Goal: Complete application form

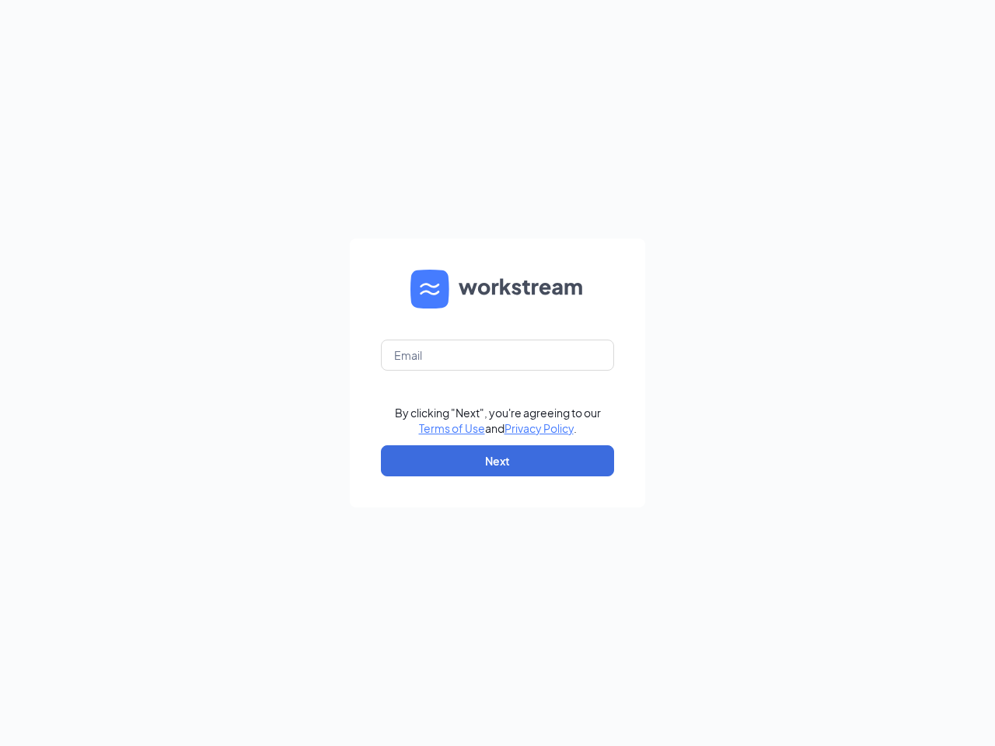
click at [497, 373] on form "By clicking "Next", you're agreeing to our Terms of Use and Privacy Policy . Ne…" at bounding box center [497, 373] width 295 height 269
click at [497, 461] on button "Next" at bounding box center [497, 460] width 233 height 31
click at [497, 373] on form "By clicking "Next", you're agreeing to our Terms of Use and Privacy Policy . Ne…" at bounding box center [497, 373] width 295 height 269
click at [497, 461] on button "Next" at bounding box center [497, 460] width 233 height 31
